Goal: Task Accomplishment & Management: Complete application form

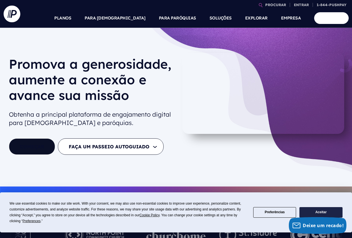
click at [180, 172] on div "Promova a generosidade, aumente a conexão e avance sua missão Obtenha a princip…" at bounding box center [176, 107] width 352 height 159
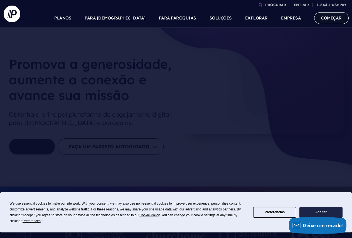
click at [332, 19] on font "COMEÇAR" at bounding box center [331, 17] width 21 height 5
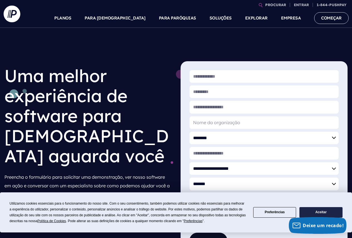
click at [331, 215] on button "Aceitar" at bounding box center [321, 212] width 43 height 11
